Goal: Transaction & Acquisition: Purchase product/service

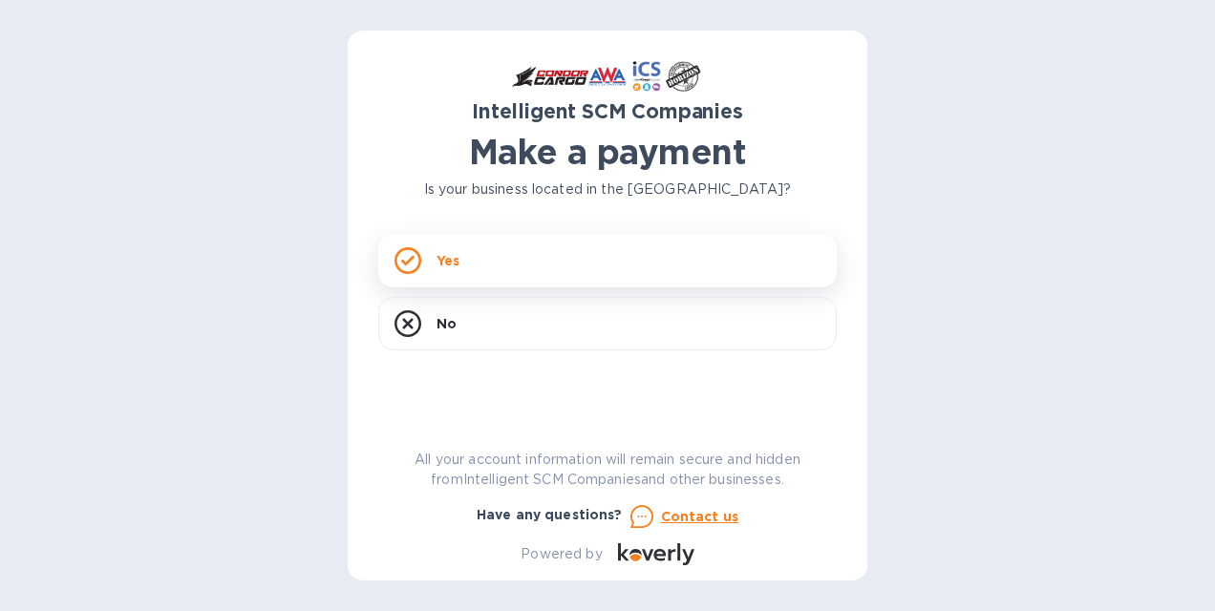
click at [427, 258] on div "Yes" at bounding box center [607, 260] width 459 height 53
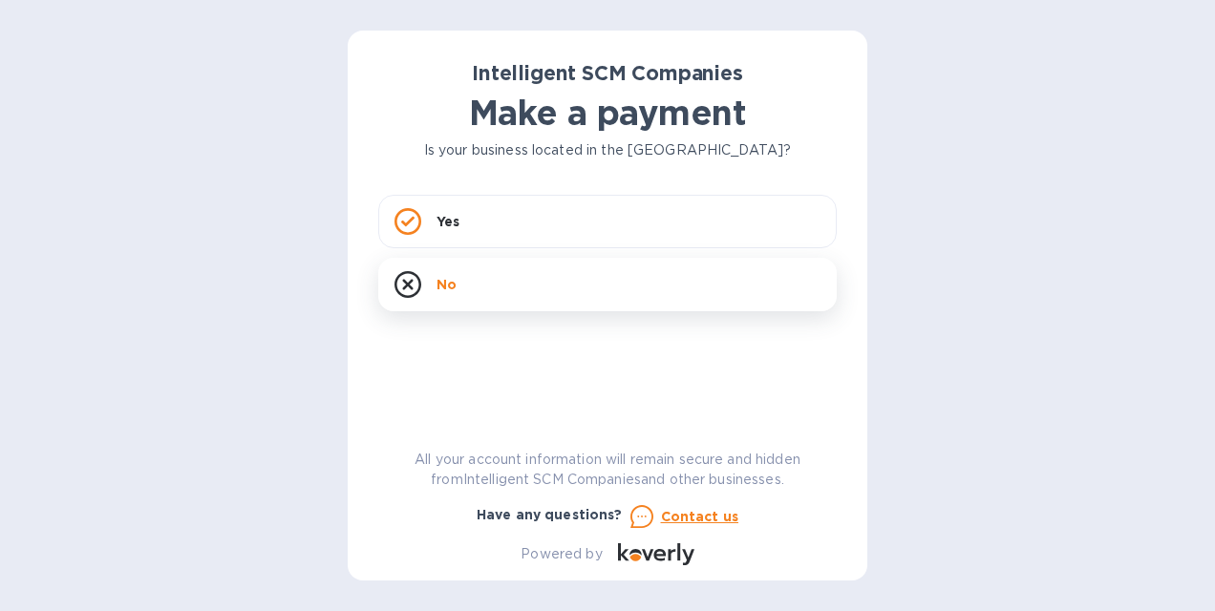
click at [526, 274] on div "Yes No" at bounding box center [607, 258] width 459 height 126
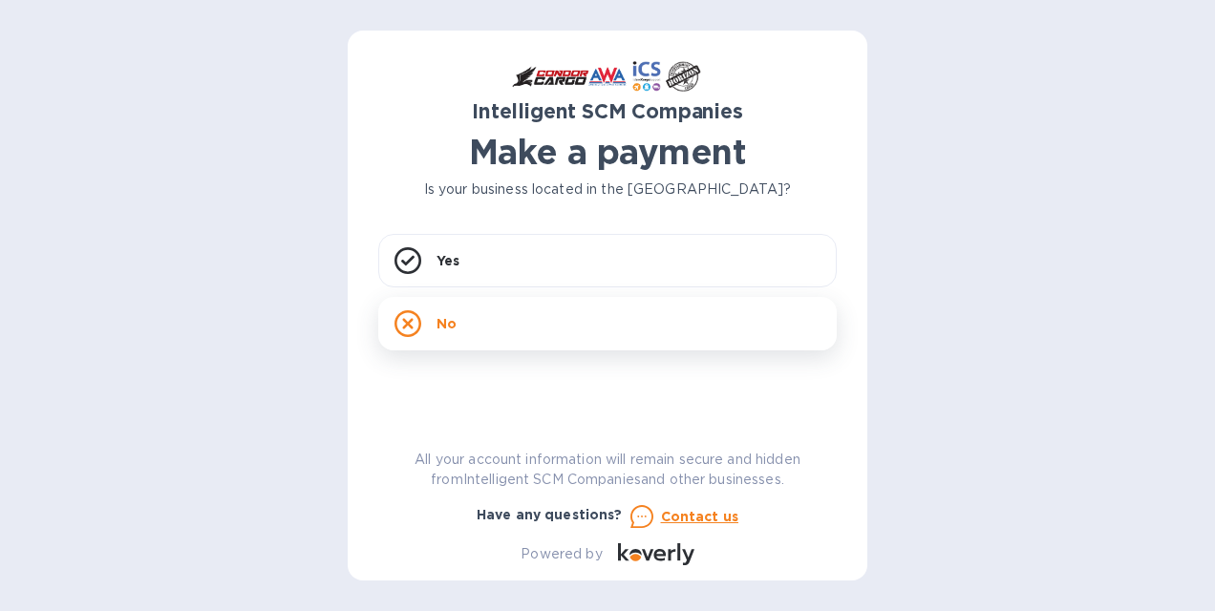
click at [515, 329] on div "No" at bounding box center [607, 323] width 459 height 53
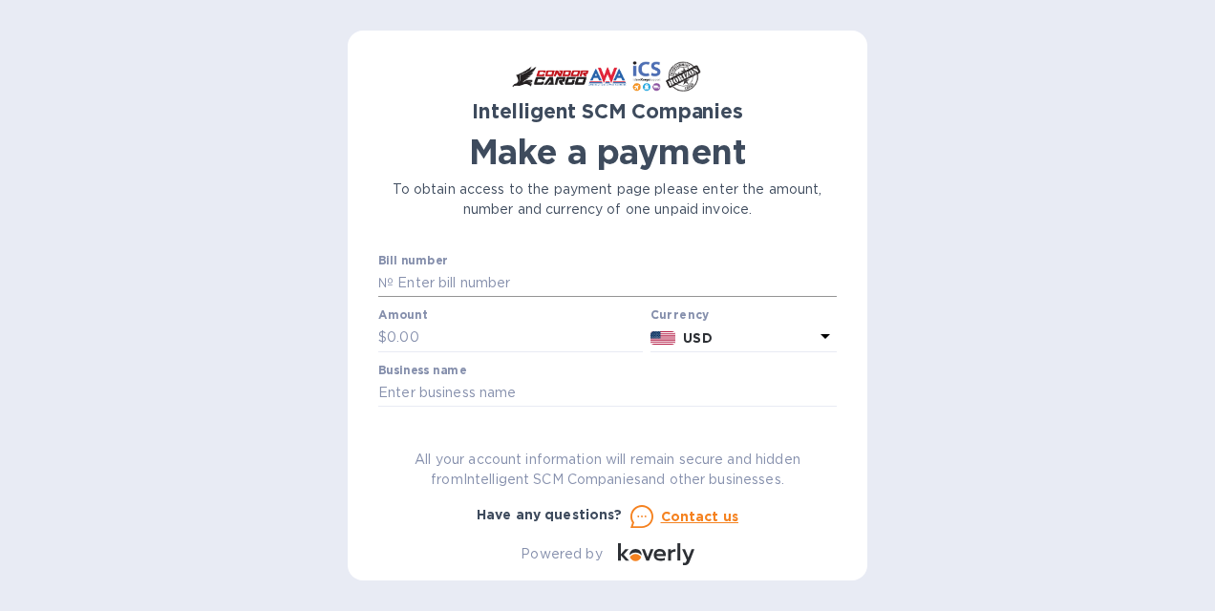
click at [473, 284] on input "text" at bounding box center [615, 283] width 443 height 29
paste input "S00511210"
type input "S00511210"
click at [495, 333] on input "text" at bounding box center [515, 338] width 256 height 29
type input "80"
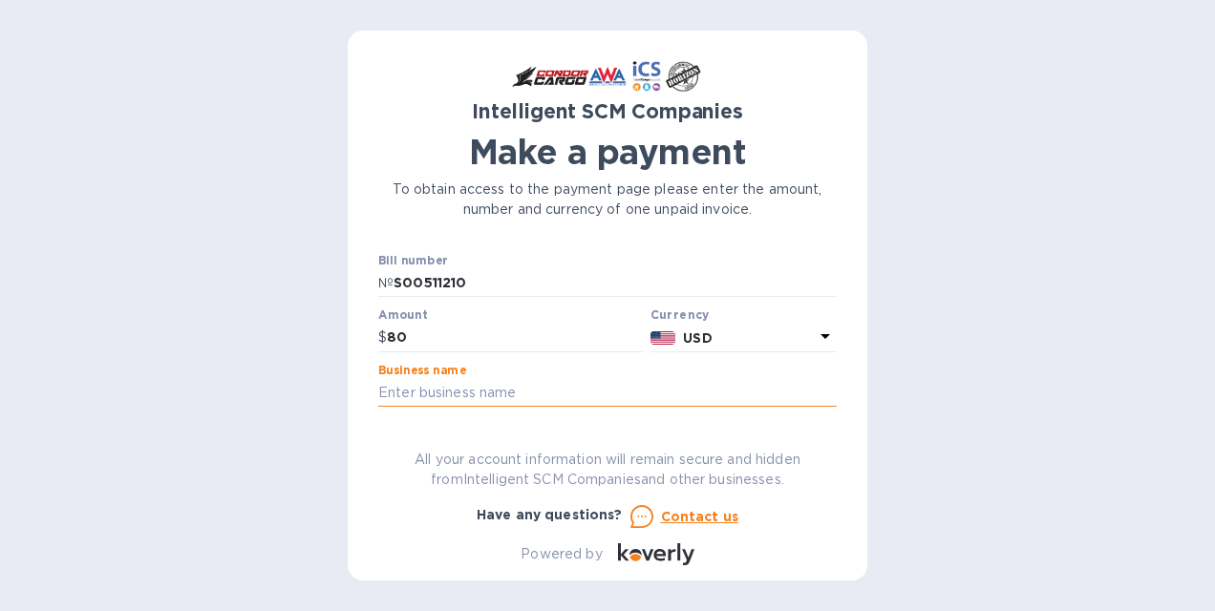
click at [525, 390] on input "text" at bounding box center [607, 393] width 459 height 29
type input "a"
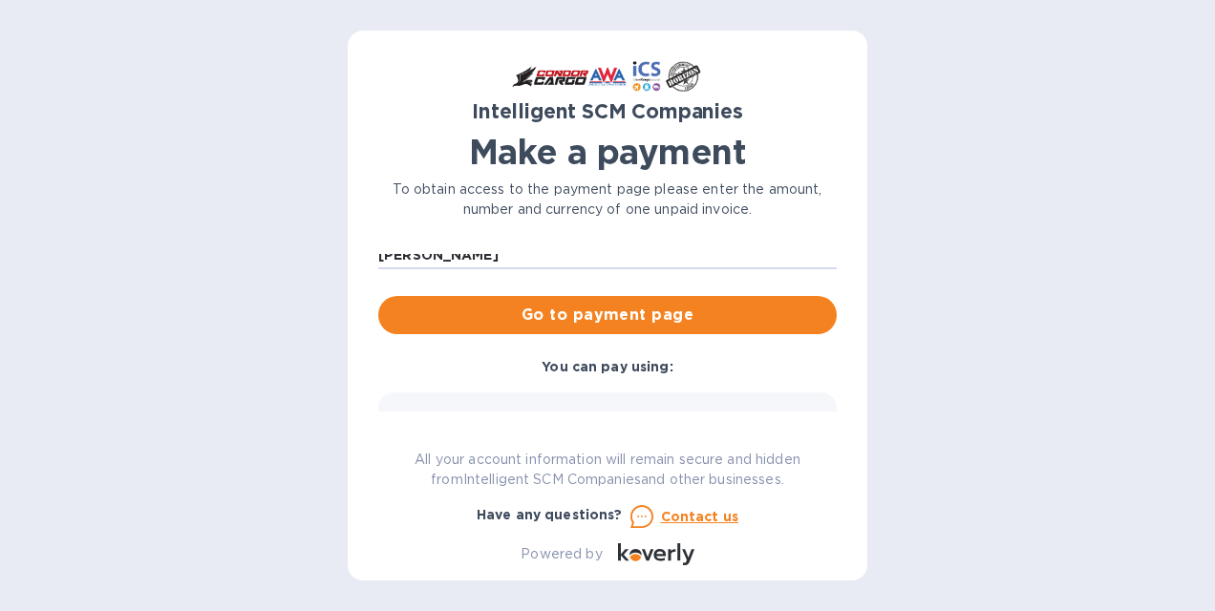
scroll to position [96, 0]
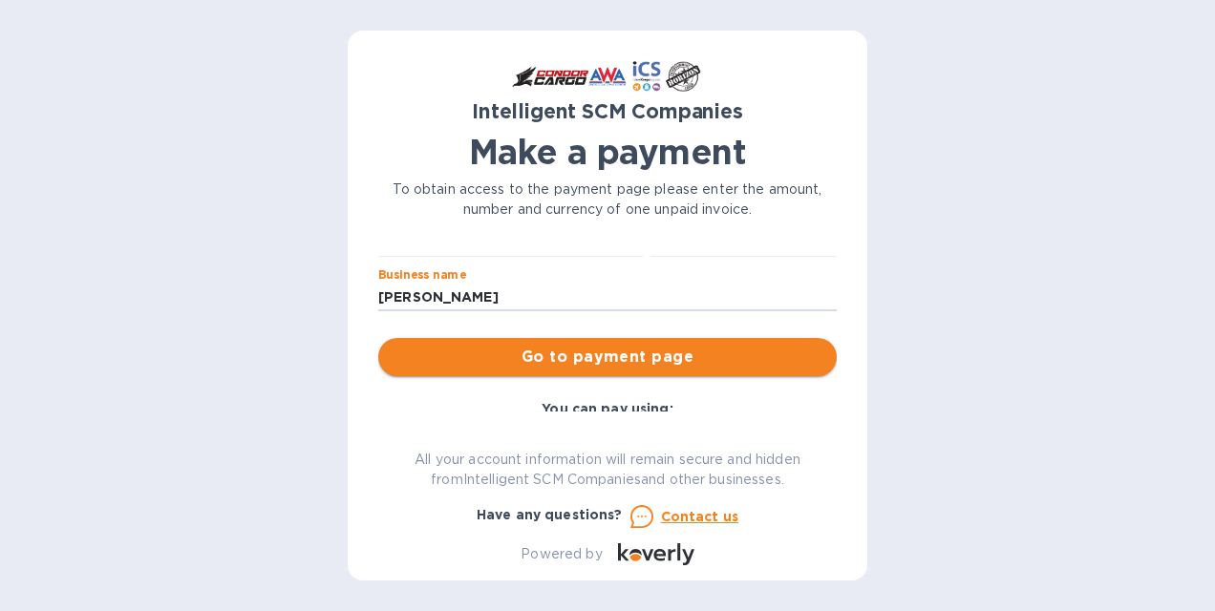
type input "[PERSON_NAME]"
click at [632, 356] on span "Go to payment page" at bounding box center [608, 357] width 428 height 23
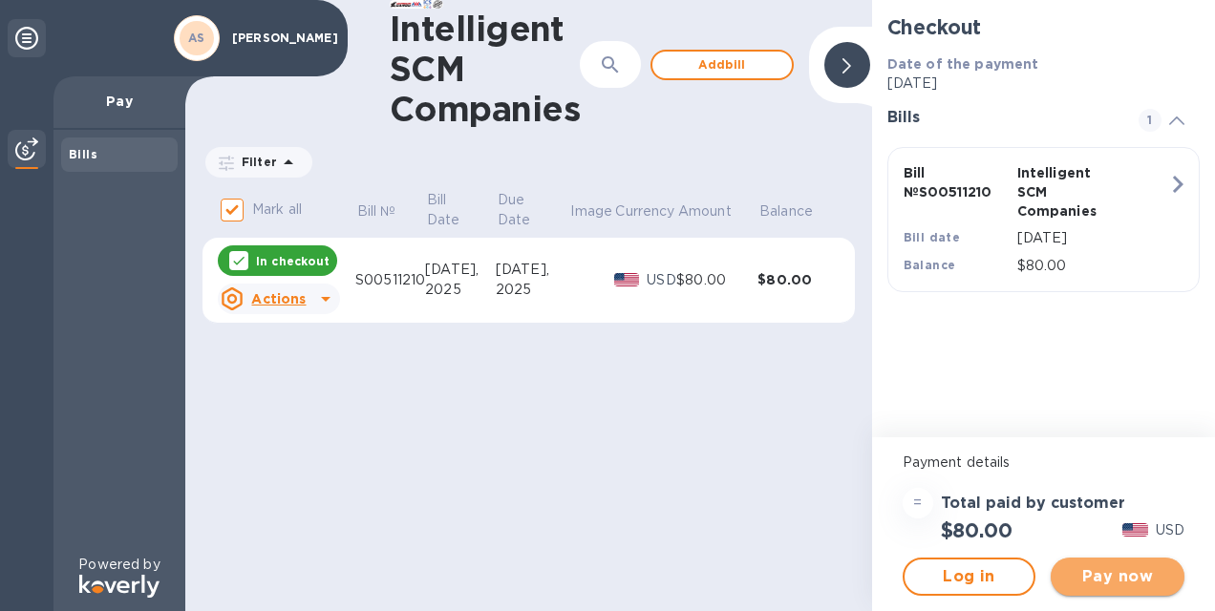
click at [1152, 573] on span "Pay now" at bounding box center [1117, 577] width 103 height 23
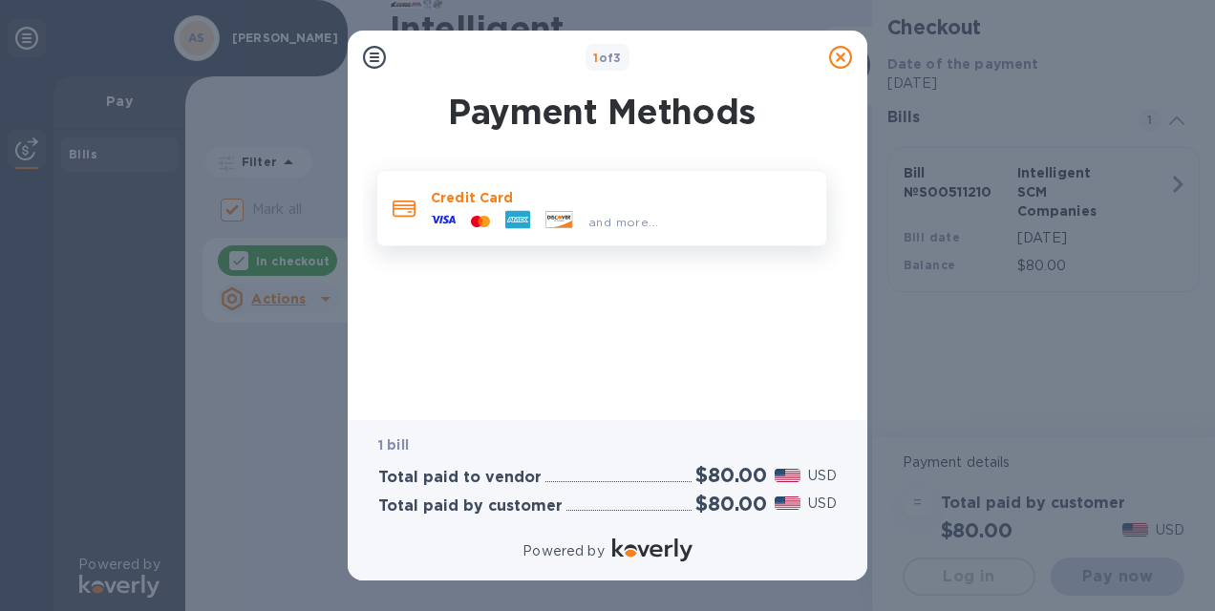
click at [543, 225] on div at bounding box center [559, 221] width 43 height 21
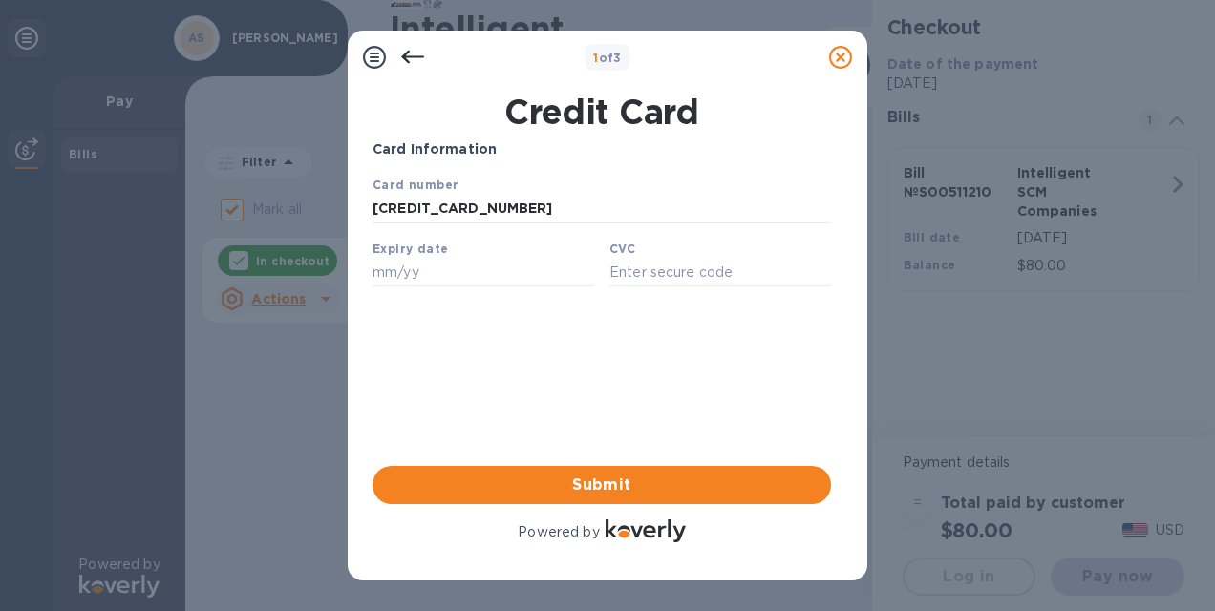
type input "[CREDIT_CARD_NUMBER]"
click at [468, 261] on div "Expiry date" at bounding box center [483, 263] width 237 height 64
click at [473, 261] on div "Expiry date" at bounding box center [483, 263] width 237 height 64
drag, startPoint x: 473, startPoint y: 261, endPoint x: 485, endPoint y: 272, distance: 16.9
click at [485, 272] on input "text" at bounding box center [484, 272] width 222 height 29
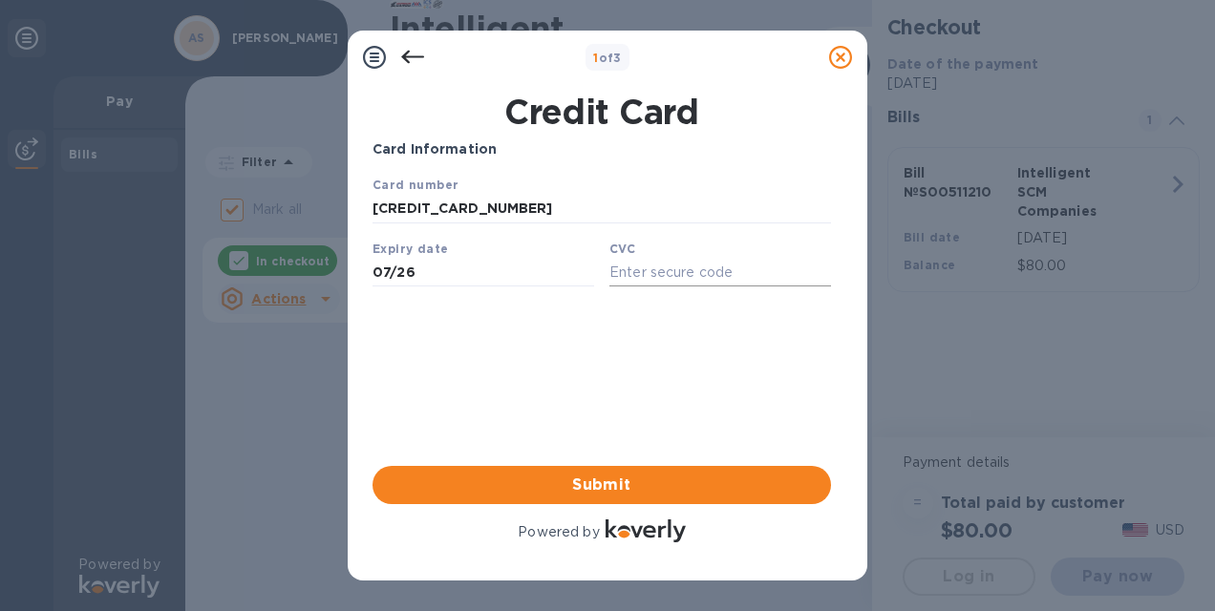
type input "07/26"
click at [633, 287] on input "text" at bounding box center [720, 272] width 222 height 29
type input "8"
type input "080"
click at [632, 486] on span "Submit" at bounding box center [602, 485] width 428 height 23
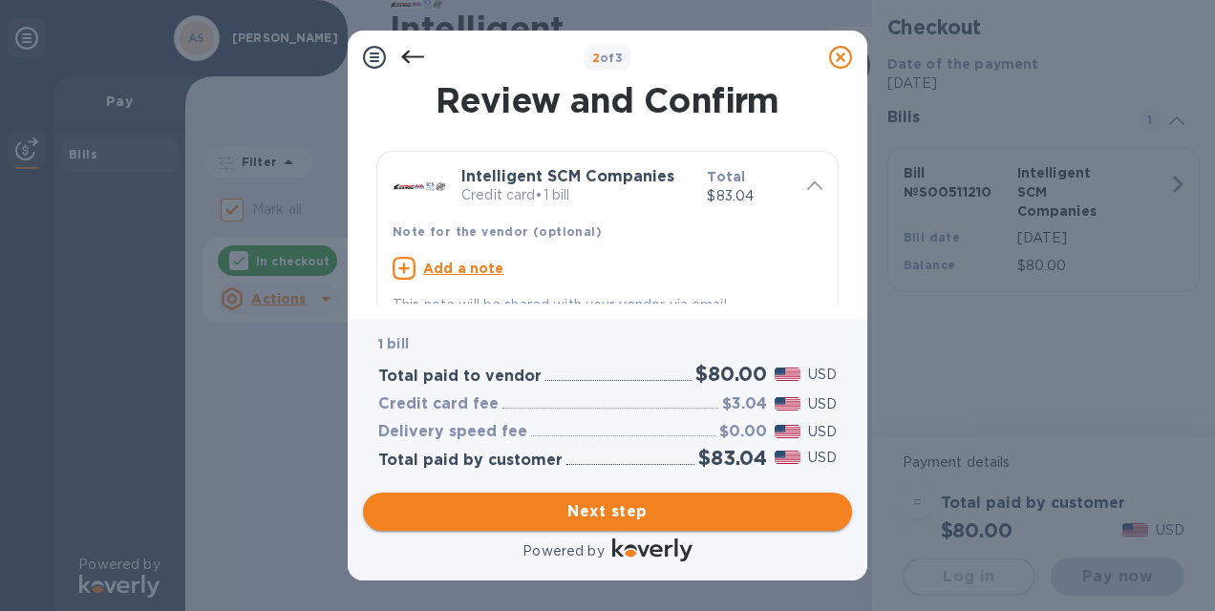
click at [654, 507] on span "Next step" at bounding box center [607, 512] width 459 height 23
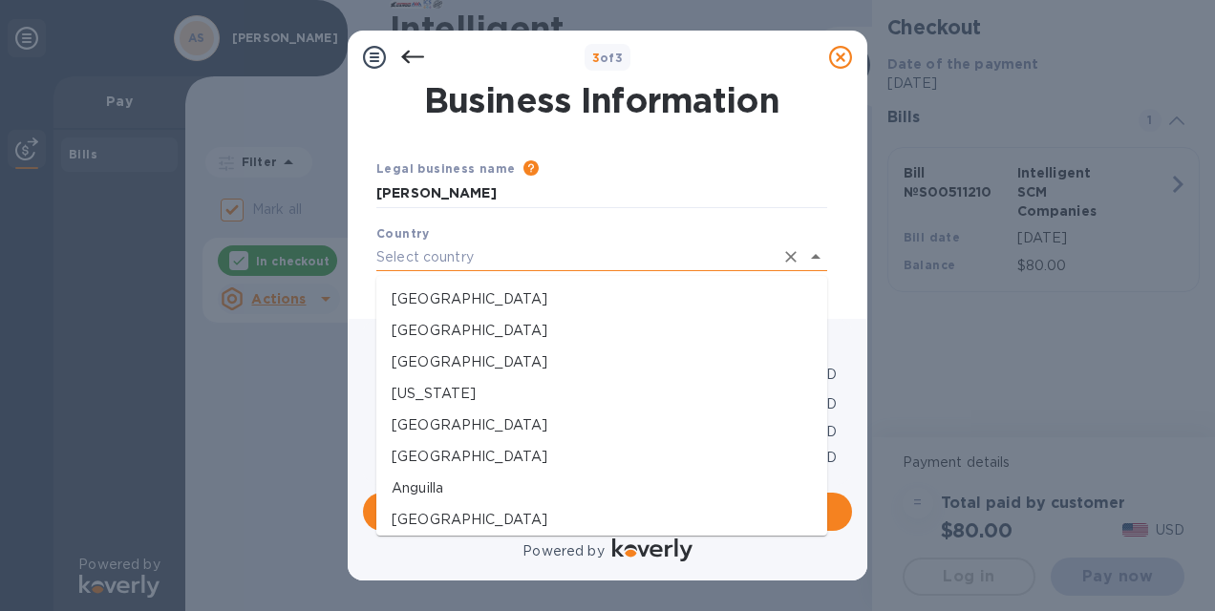
click at [678, 258] on input "text" at bounding box center [574, 258] width 397 height 28
click at [612, 376] on li "[GEOGRAPHIC_DATA]" at bounding box center [601, 363] width 451 height 32
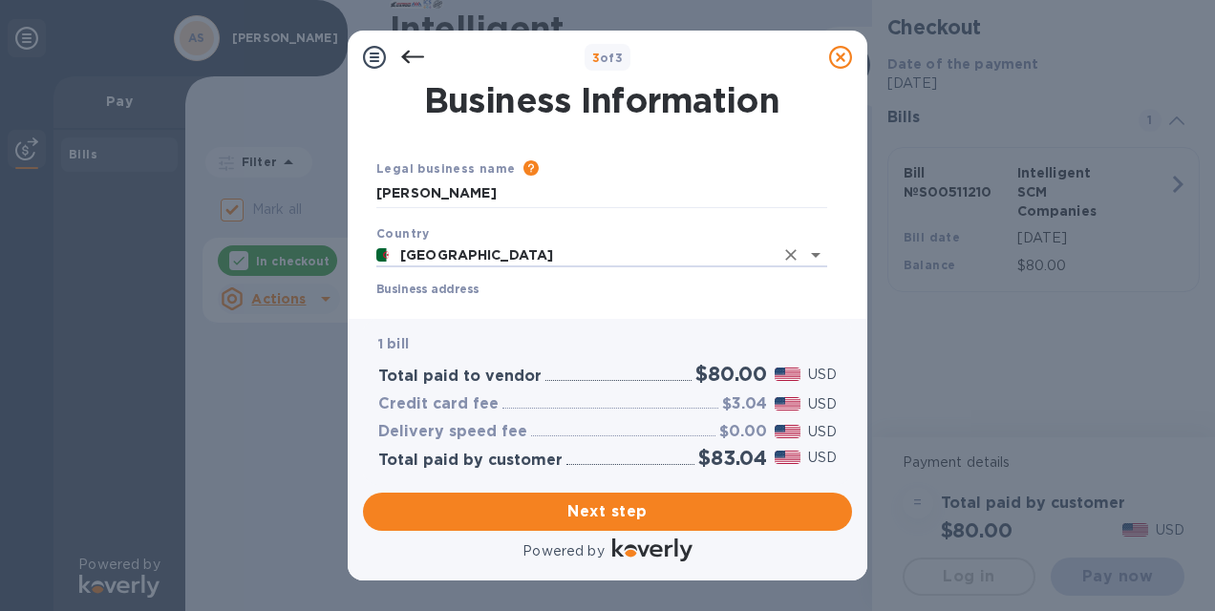
click at [608, 239] on div "Country [GEOGRAPHIC_DATA]" at bounding box center [602, 246] width 466 height 60
click at [608, 248] on input "[GEOGRAPHIC_DATA]" at bounding box center [584, 256] width 377 height 24
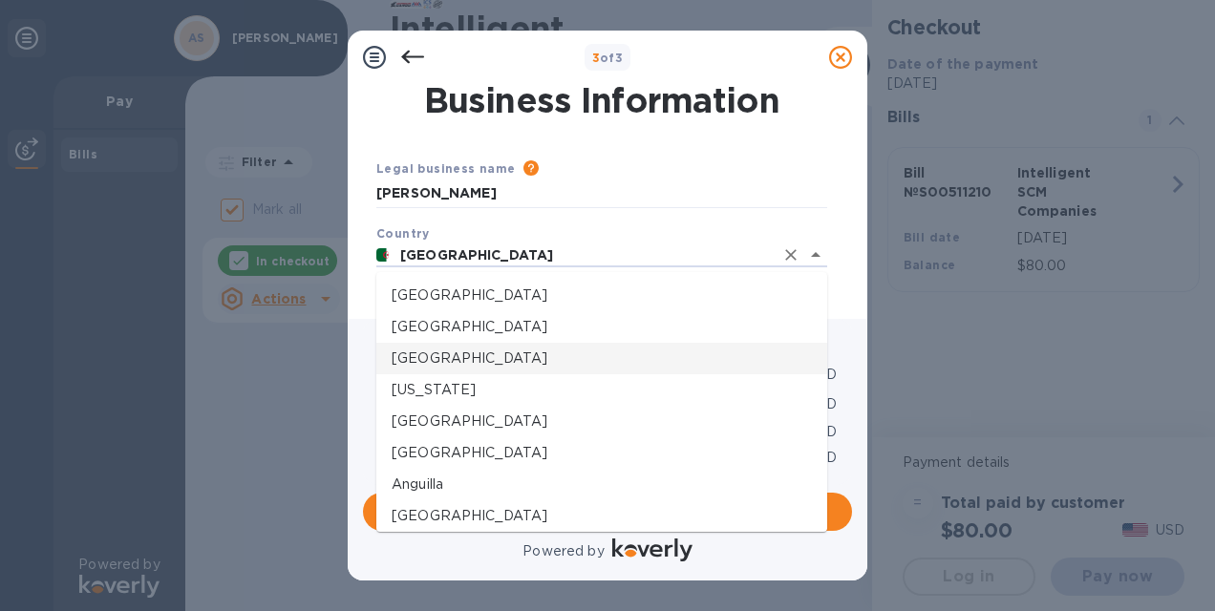
click at [614, 387] on p "[US_STATE]" at bounding box center [602, 390] width 420 height 20
type input "[US_STATE]"
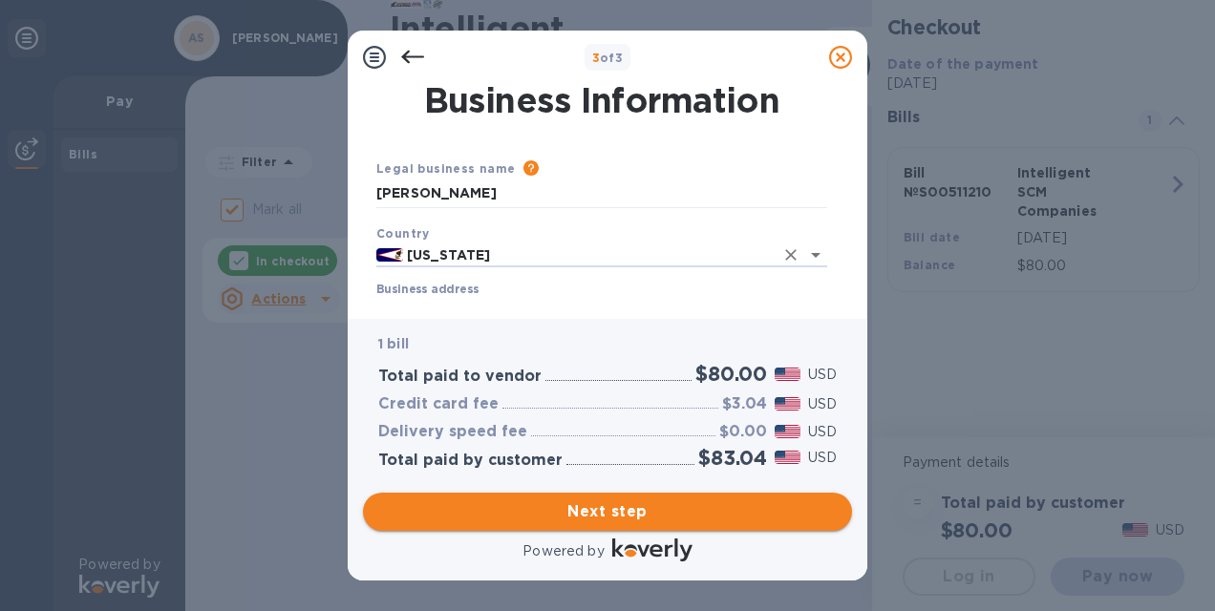
click at [706, 527] on button "Next step" at bounding box center [607, 512] width 489 height 38
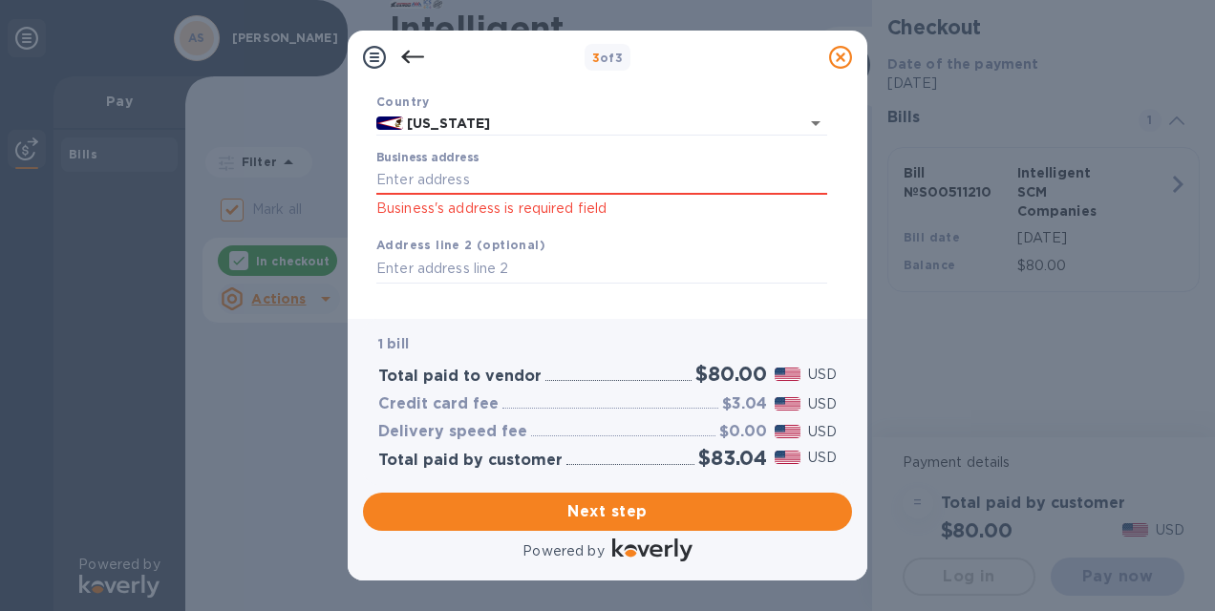
scroll to position [147, 0]
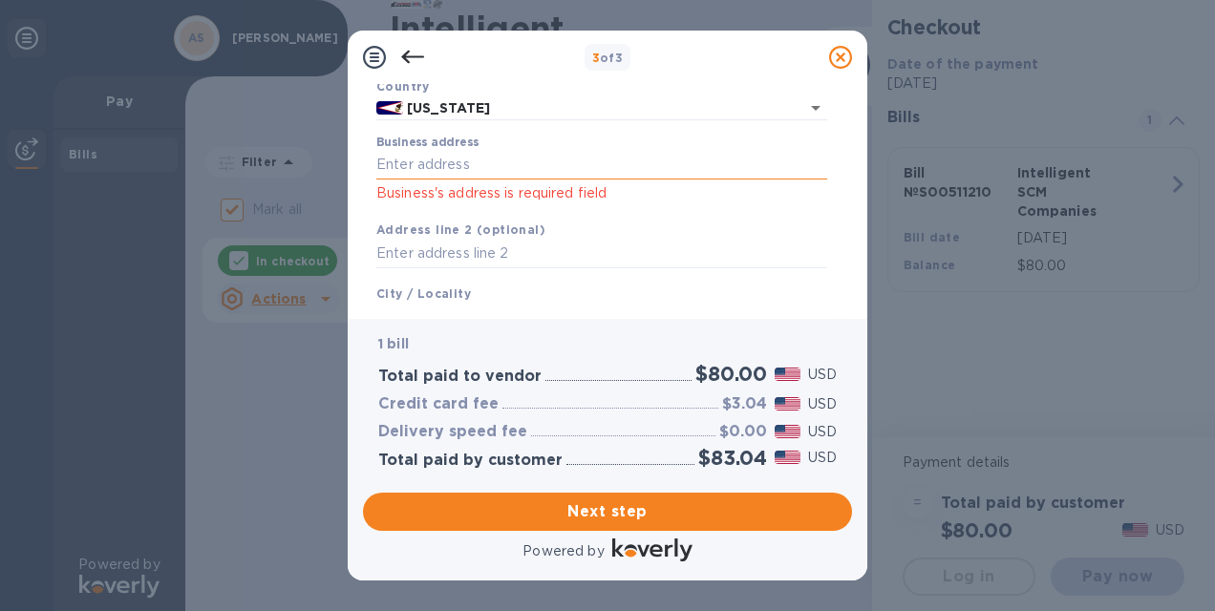
click at [689, 158] on input "Business address" at bounding box center [601, 165] width 451 height 29
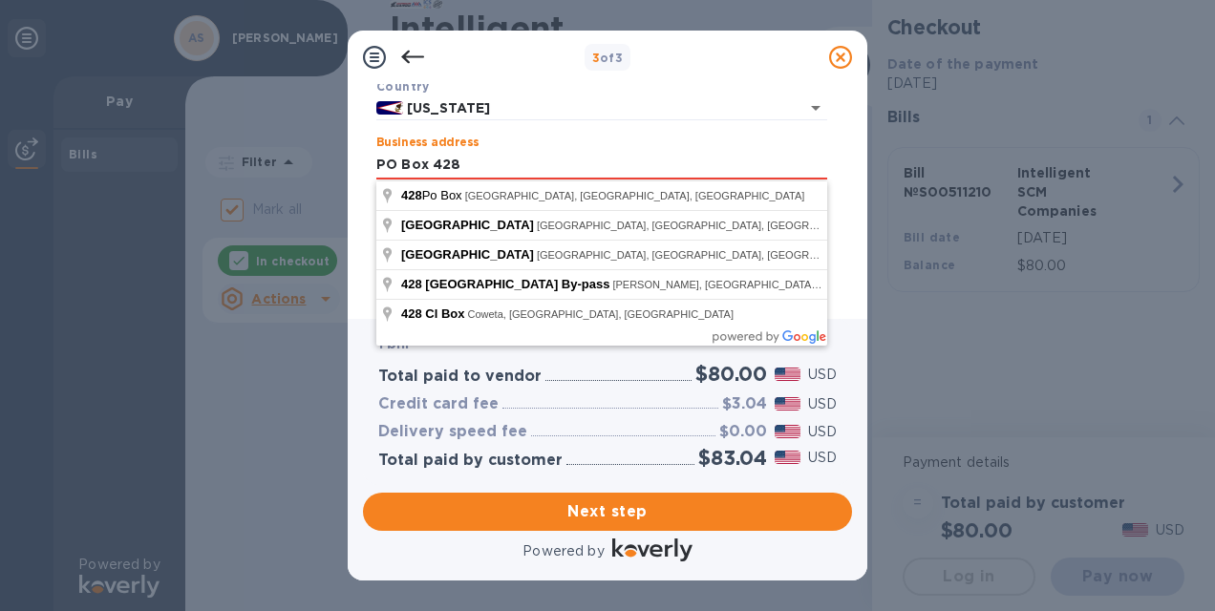
type input "PO Box 428"
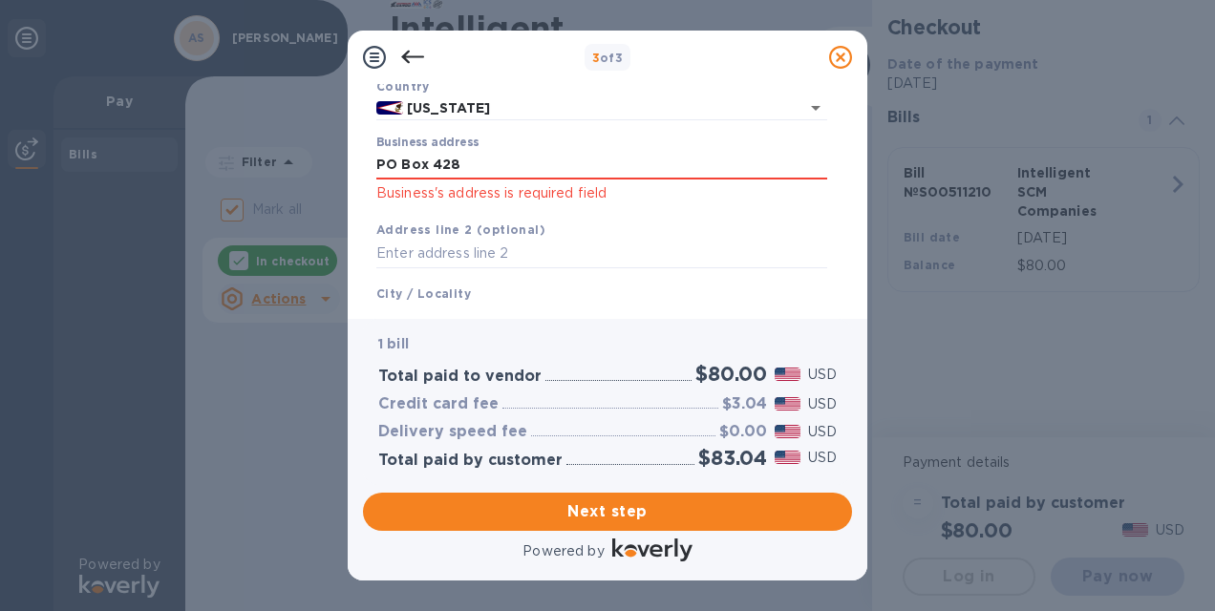
click at [838, 183] on div "Business Information Legal business name Please provide the legal name that app…" at bounding box center [607, 194] width 489 height 220
click at [753, 257] on input "text" at bounding box center [601, 254] width 451 height 29
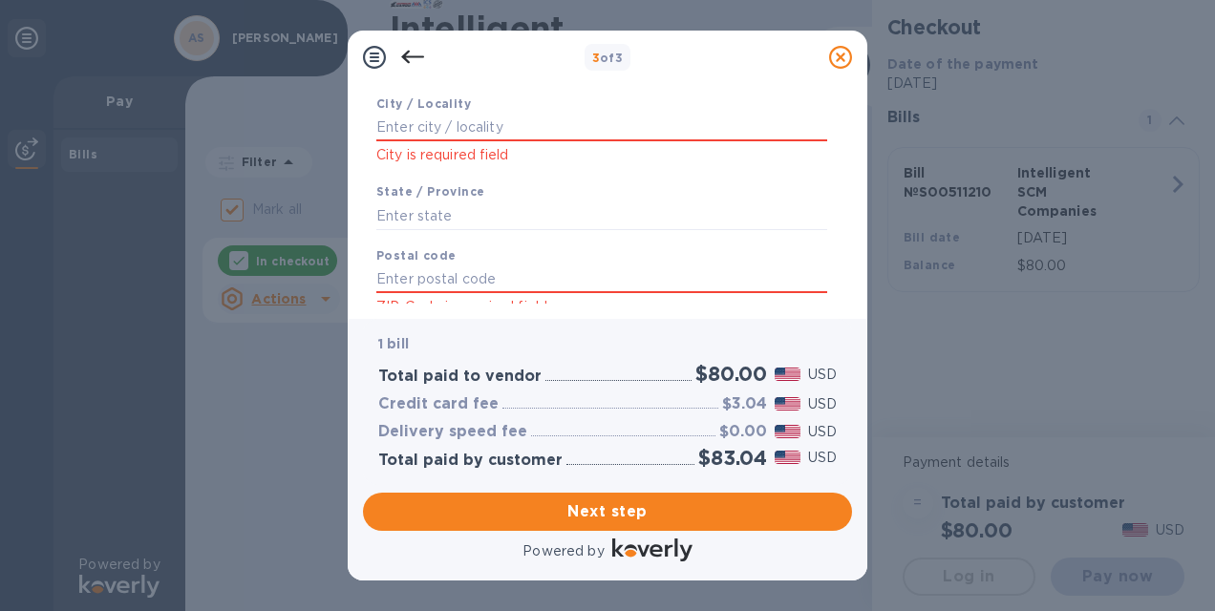
scroll to position [338, 0]
click at [724, 134] on input "text" at bounding box center [601, 126] width 451 height 29
type input "Pago Pago"
click at [684, 271] on input "text" at bounding box center [601, 279] width 451 height 29
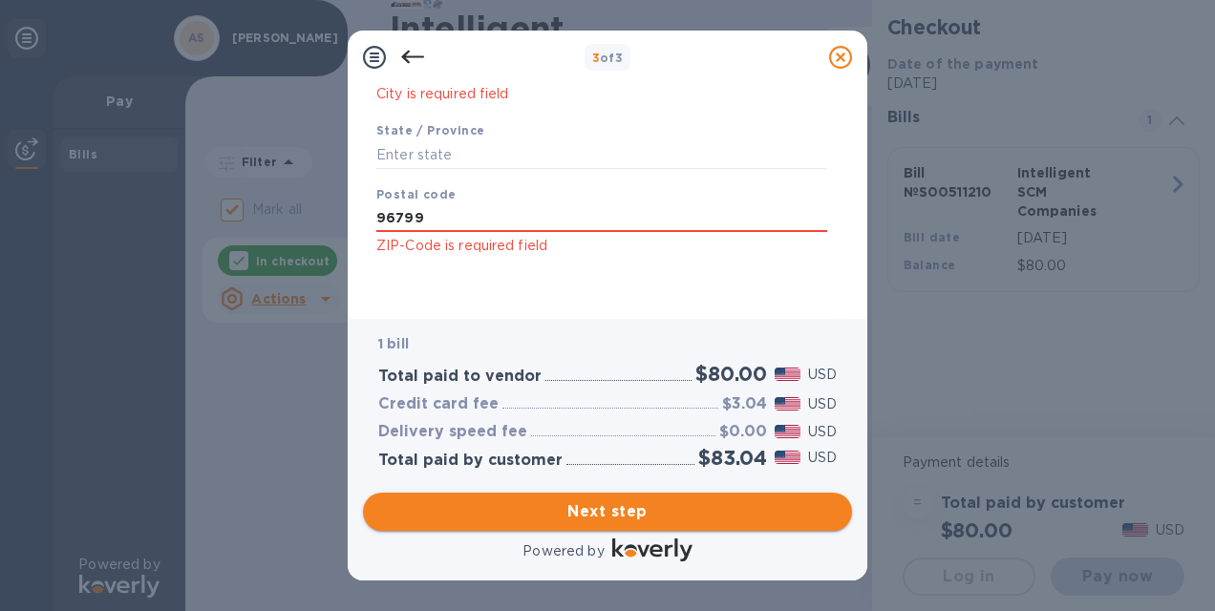
type input "96799"
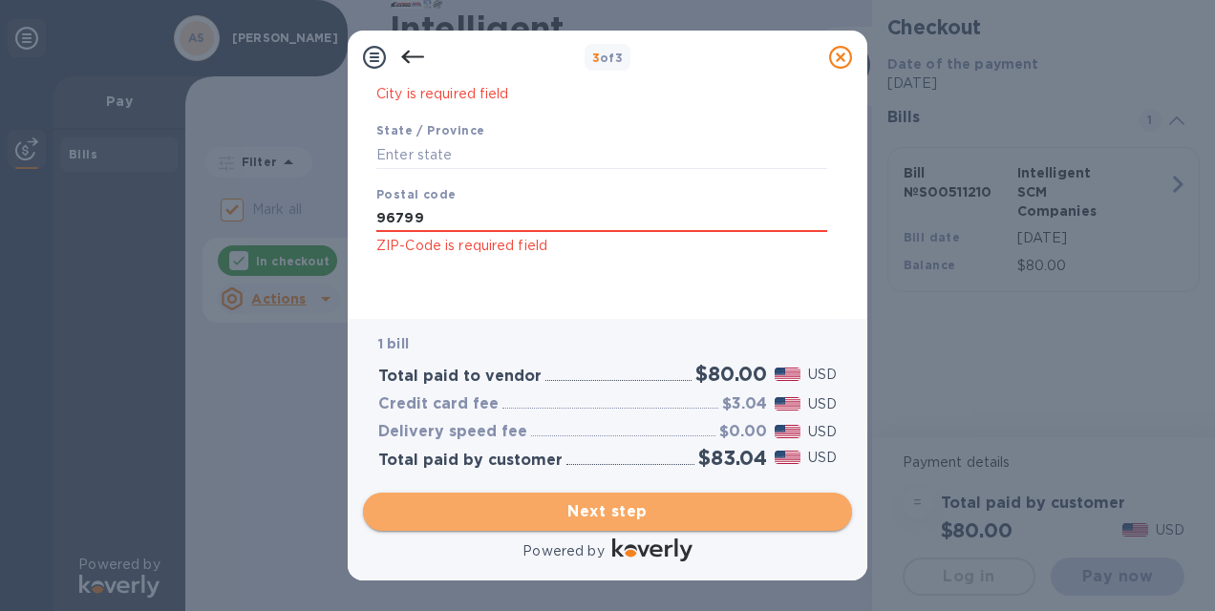
click at [747, 499] on button "Next step" at bounding box center [607, 512] width 489 height 38
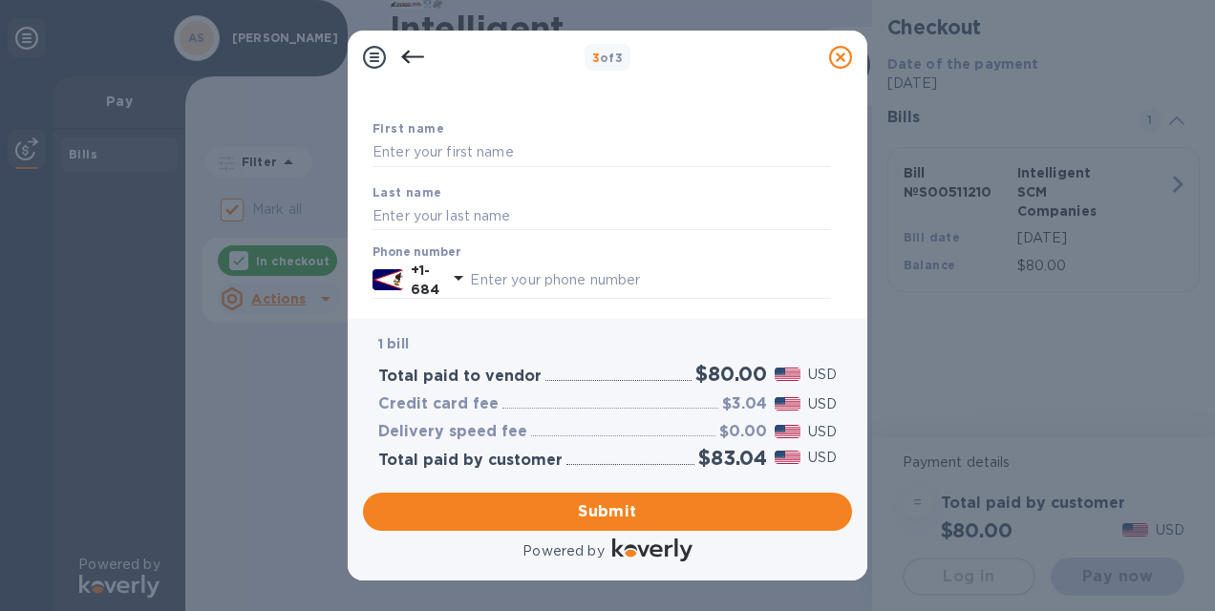
scroll to position [0, 0]
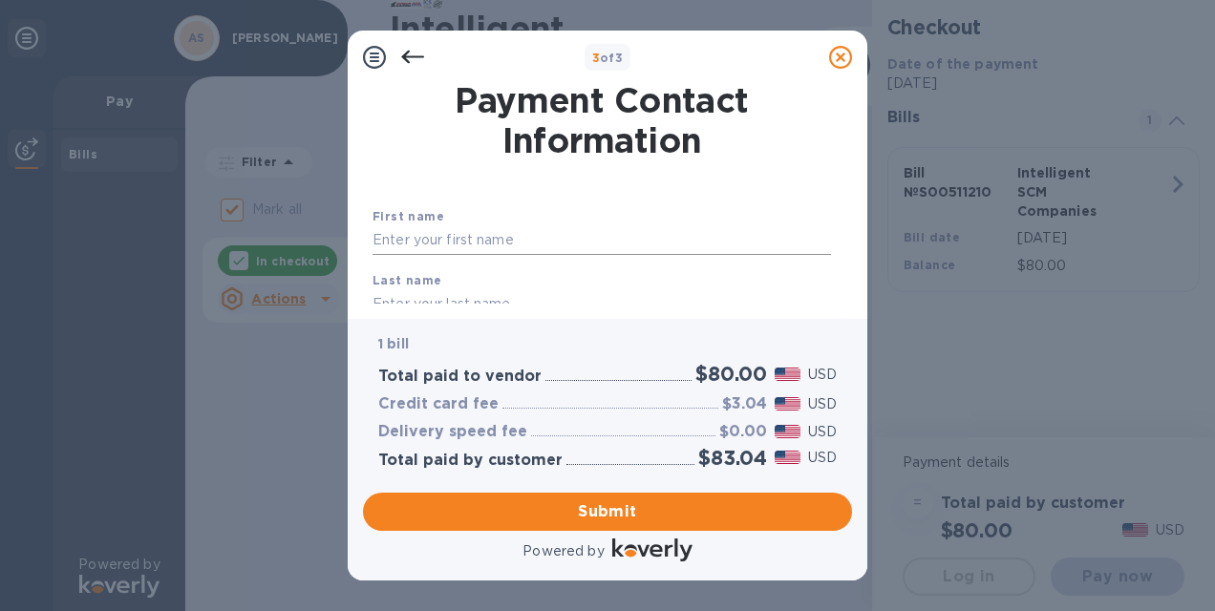
click at [610, 235] on input "text" at bounding box center [602, 240] width 459 height 29
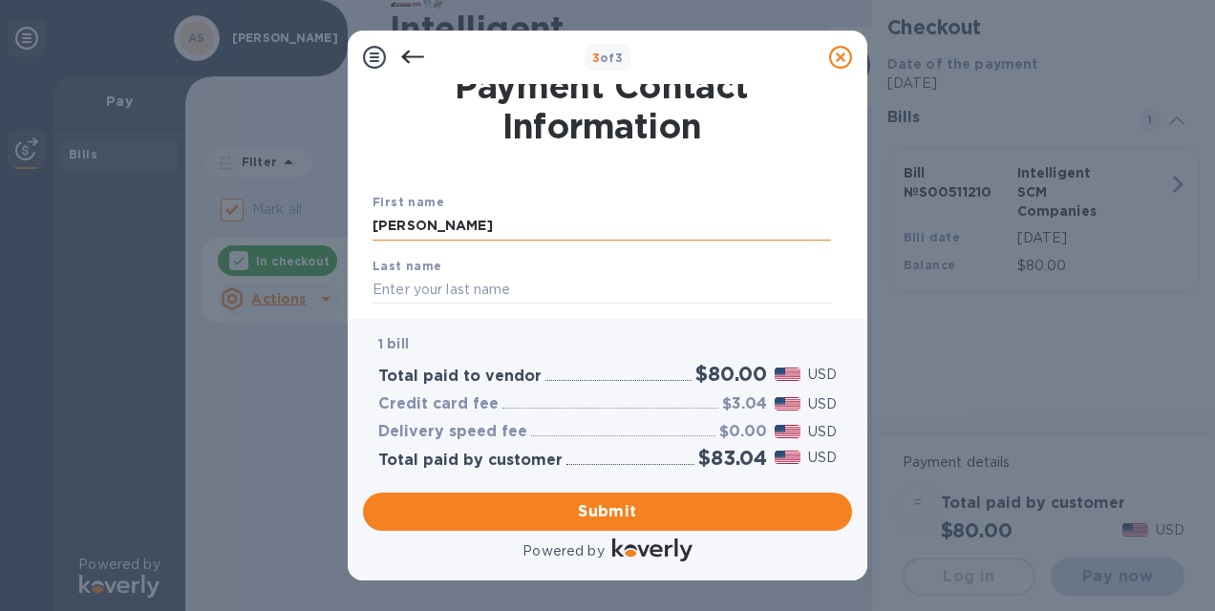
click at [610, 235] on input "[PERSON_NAME]" at bounding box center [602, 226] width 459 height 29
type input "[PERSON_NAME]"
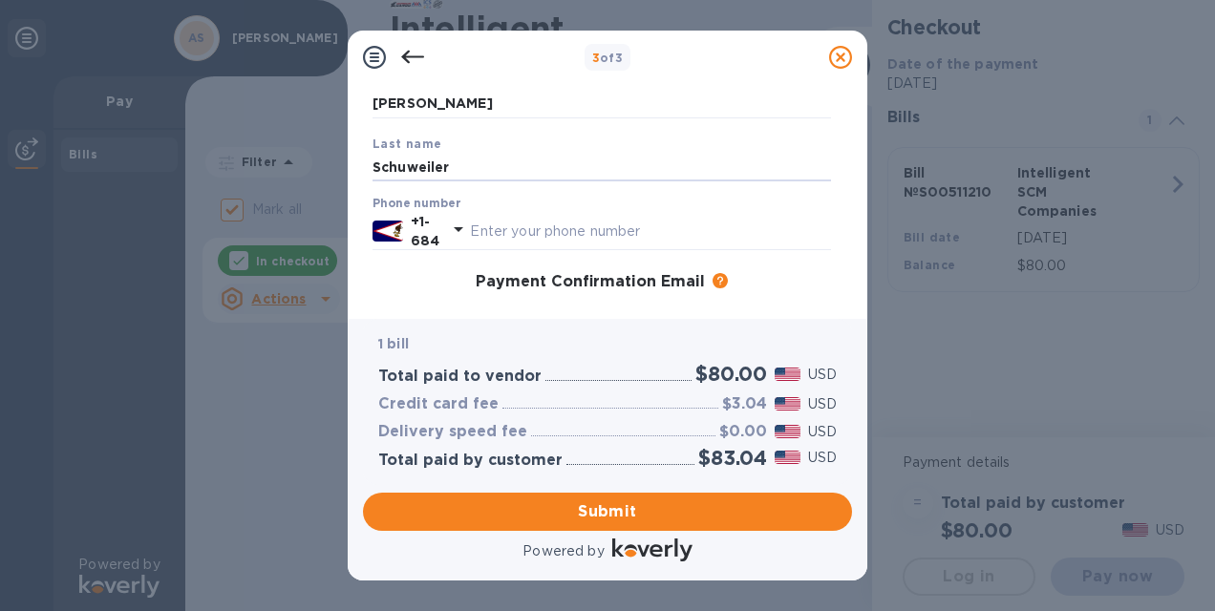
scroll to position [205, 0]
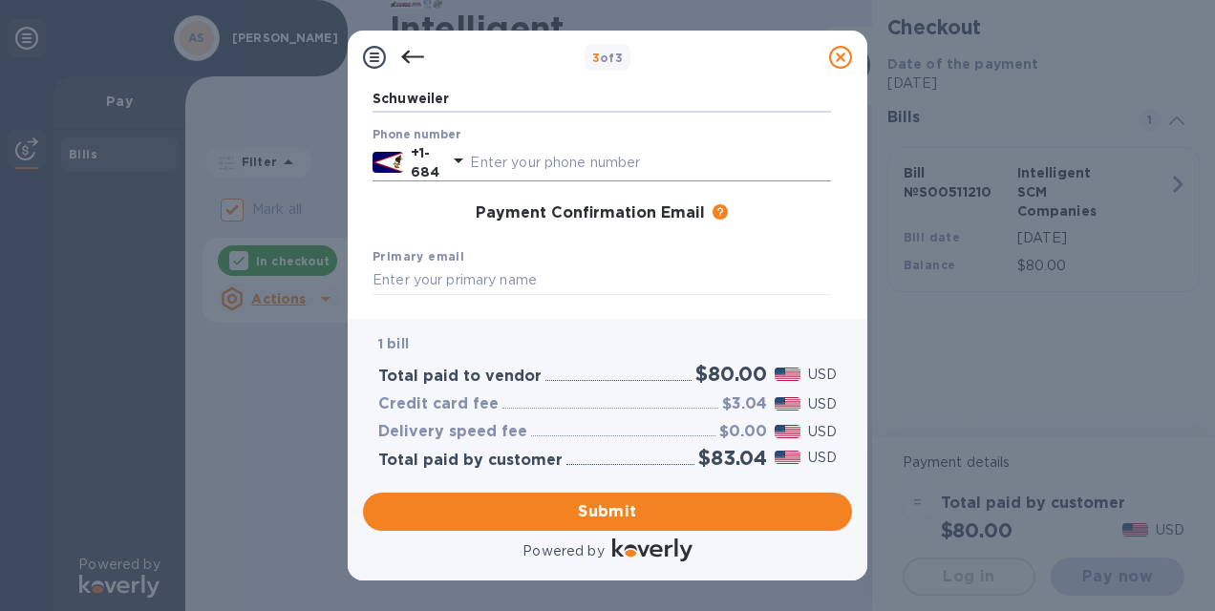
type input "Schuweiler"
click at [593, 159] on input "text" at bounding box center [650, 162] width 361 height 29
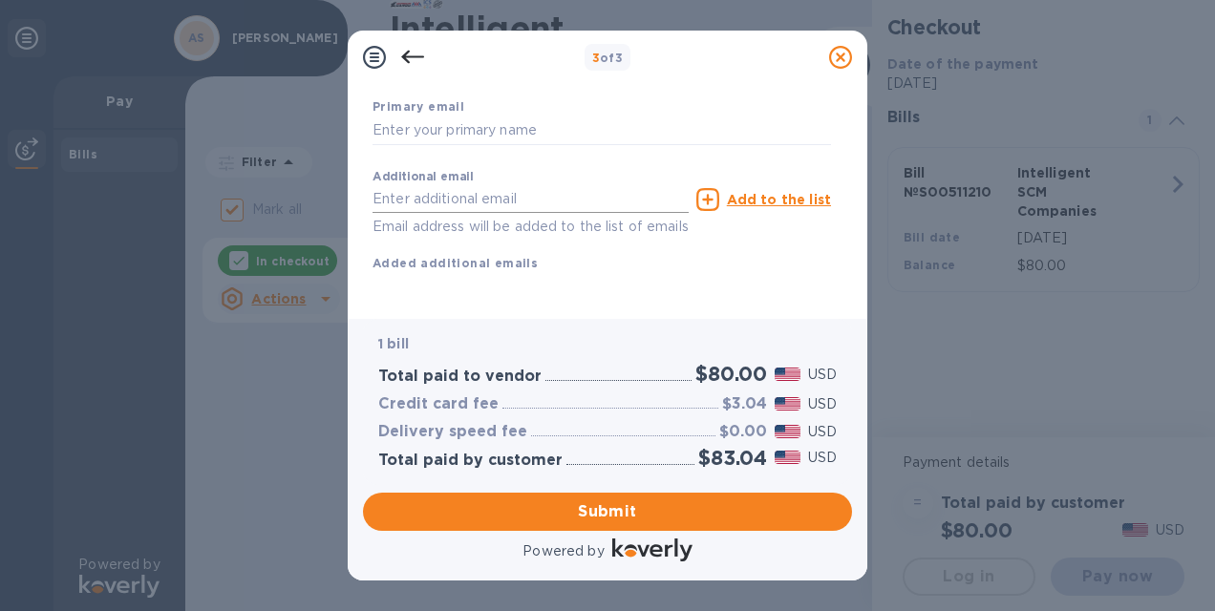
scroll to position [283, 0]
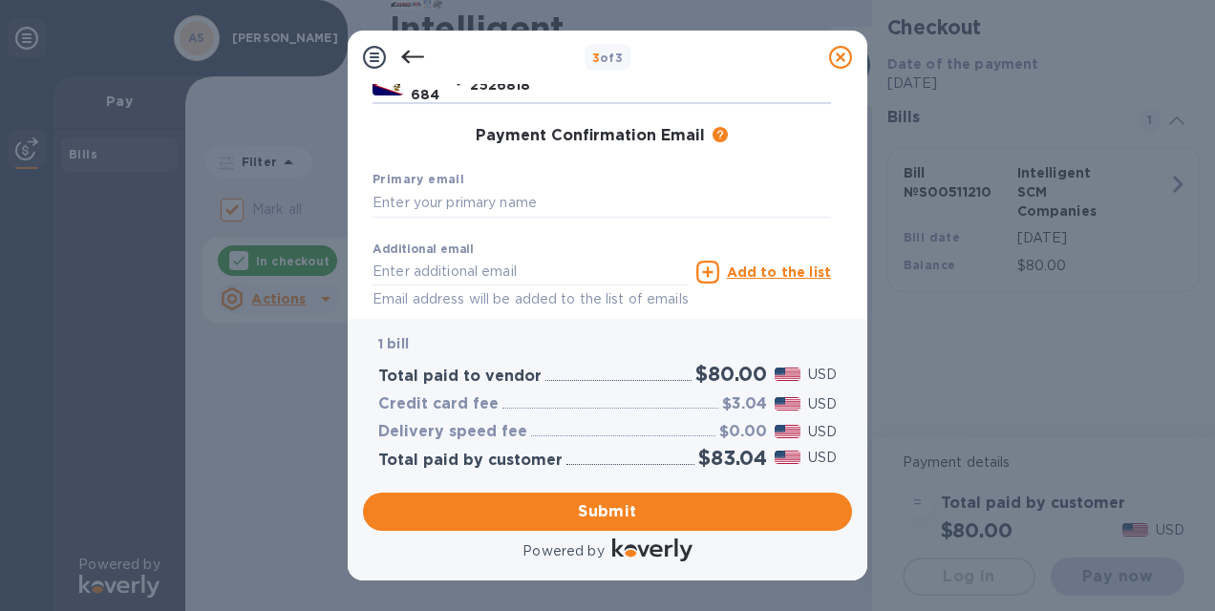
type input "2526818"
click at [577, 181] on div "Primary email" at bounding box center [602, 193] width 474 height 64
click at [596, 185] on div "Primary email" at bounding box center [602, 193] width 474 height 64
click at [609, 201] on input "text" at bounding box center [602, 203] width 459 height 29
type input "[EMAIL_ADDRESS][DOMAIN_NAME]"
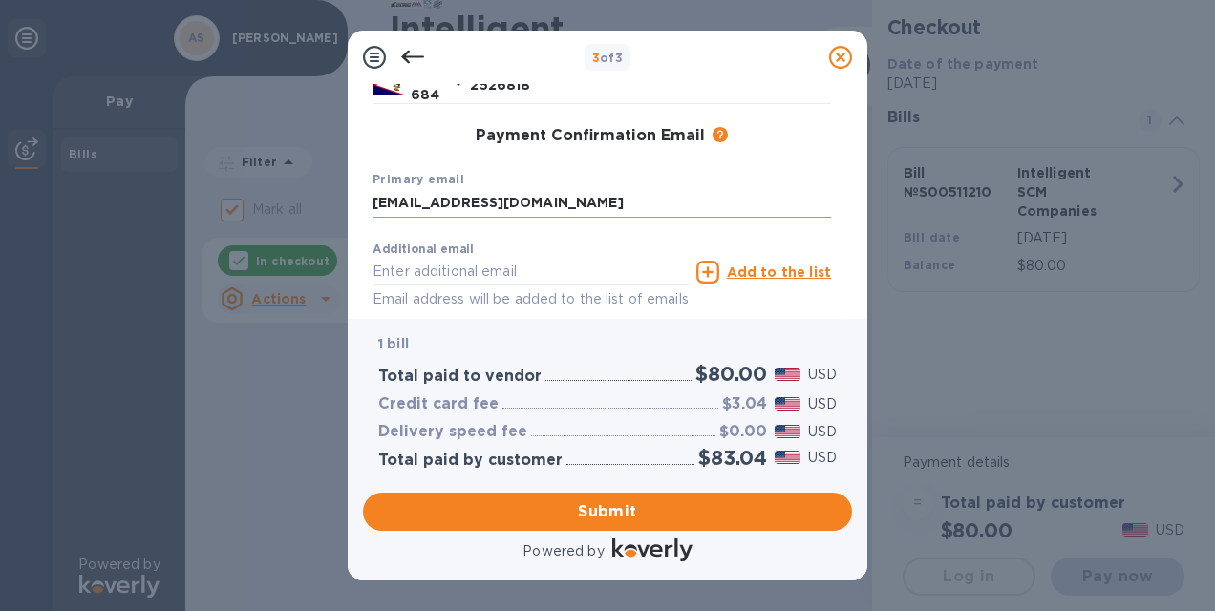
type input "[EMAIL_ADDRESS][DOMAIN_NAME]"
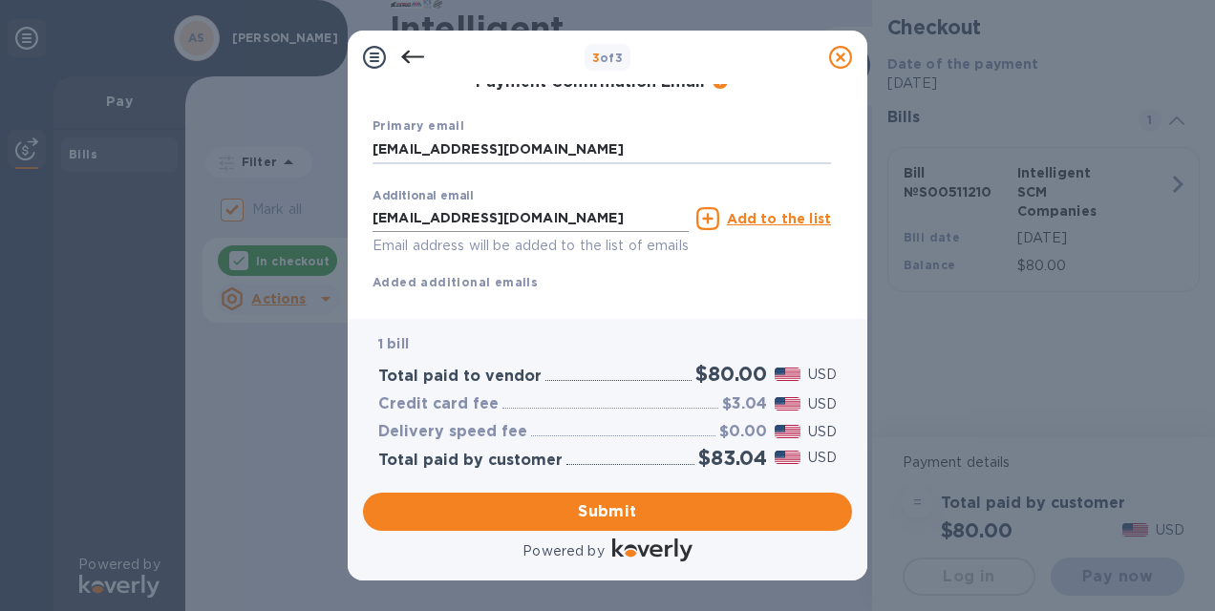
scroll to position [378, 0]
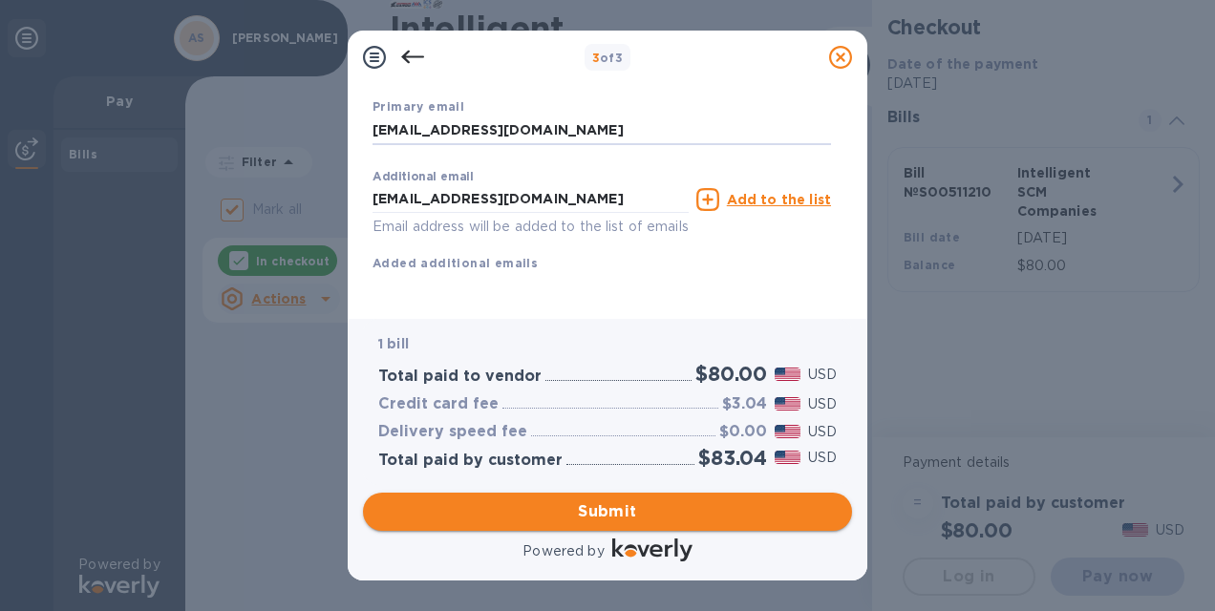
click at [600, 524] on button "Submit" at bounding box center [607, 512] width 489 height 38
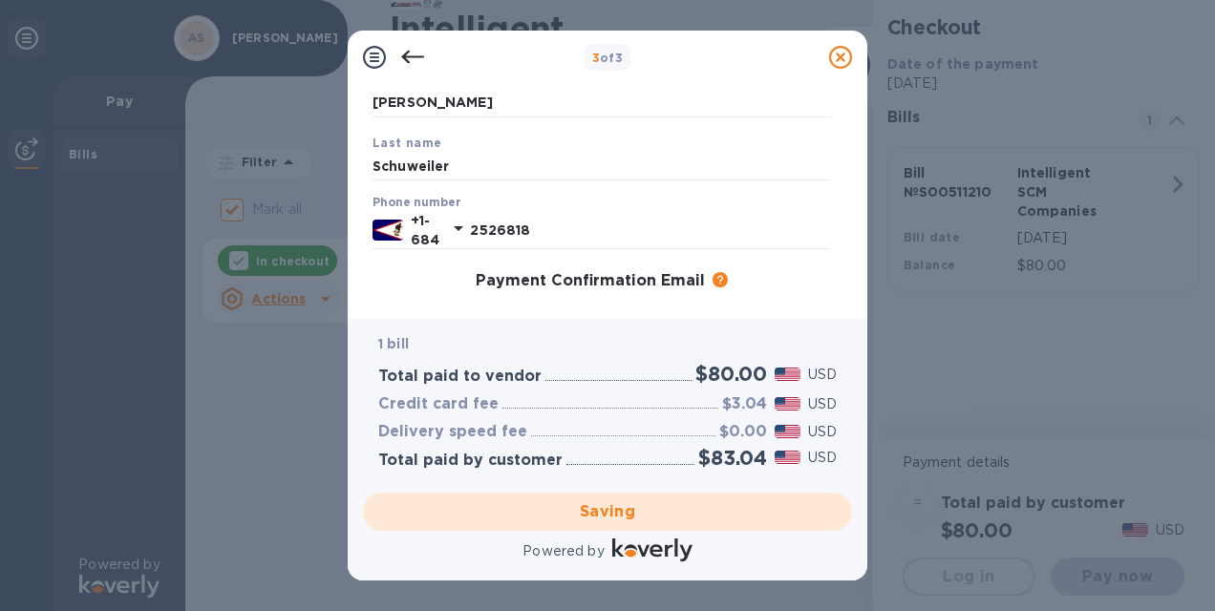
scroll to position [0, 0]
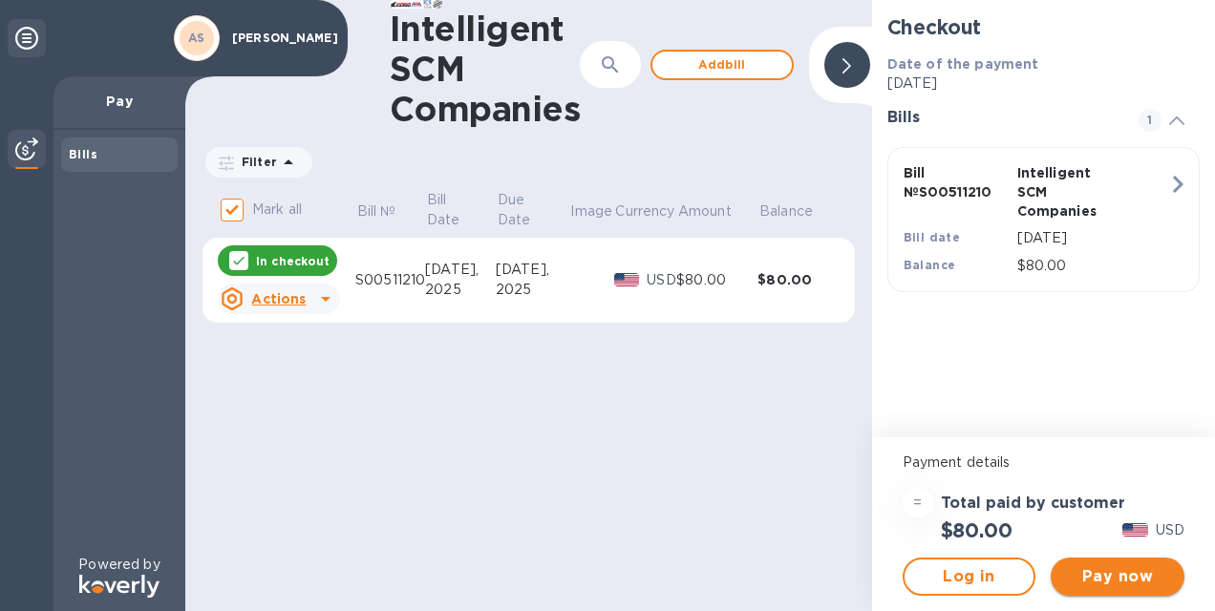
click at [1091, 573] on span "Pay now" at bounding box center [1117, 577] width 103 height 23
click at [841, 71] on div at bounding box center [847, 65] width 46 height 46
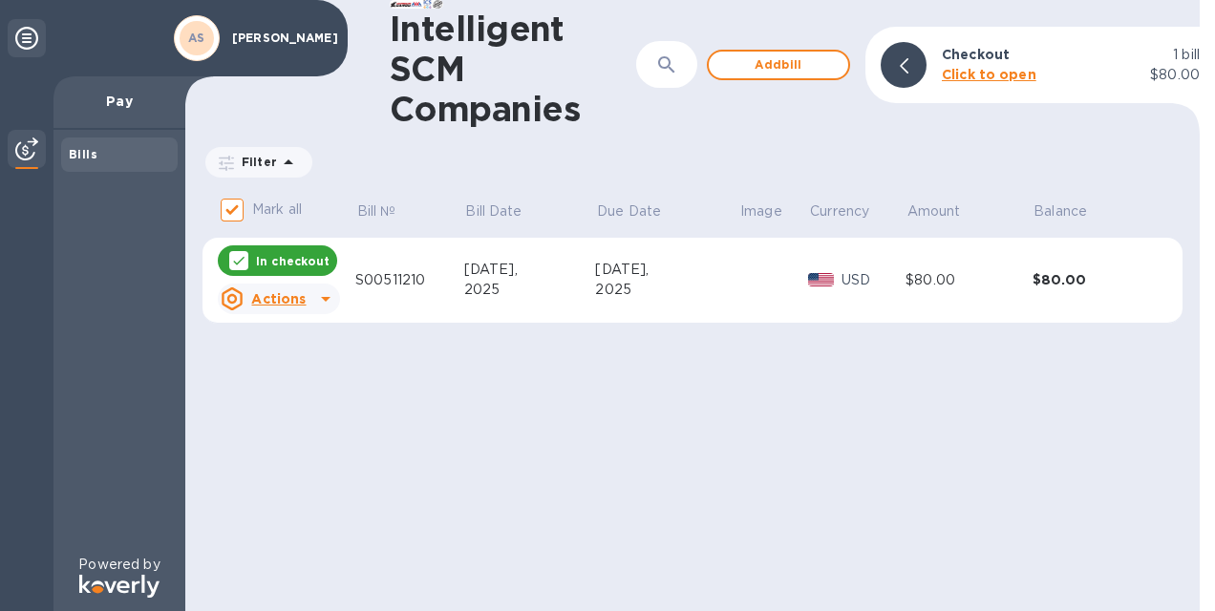
click at [908, 74] on div at bounding box center [904, 65] width 46 height 46
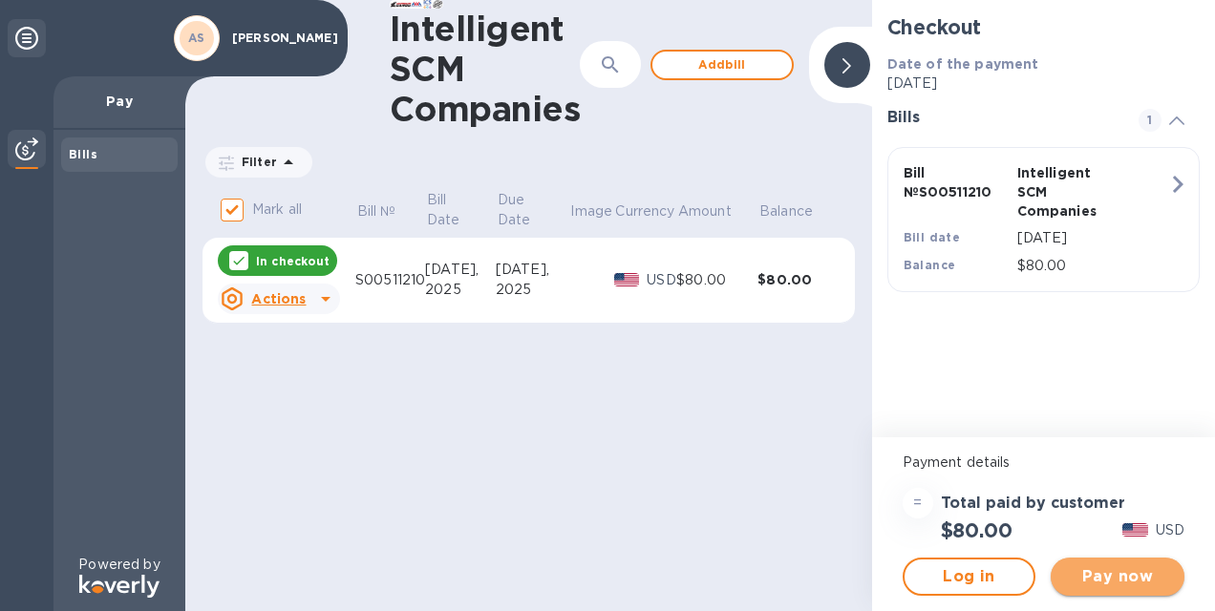
click at [1124, 572] on span "Pay now" at bounding box center [1117, 577] width 103 height 23
